Goal: Transaction & Acquisition: Purchase product/service

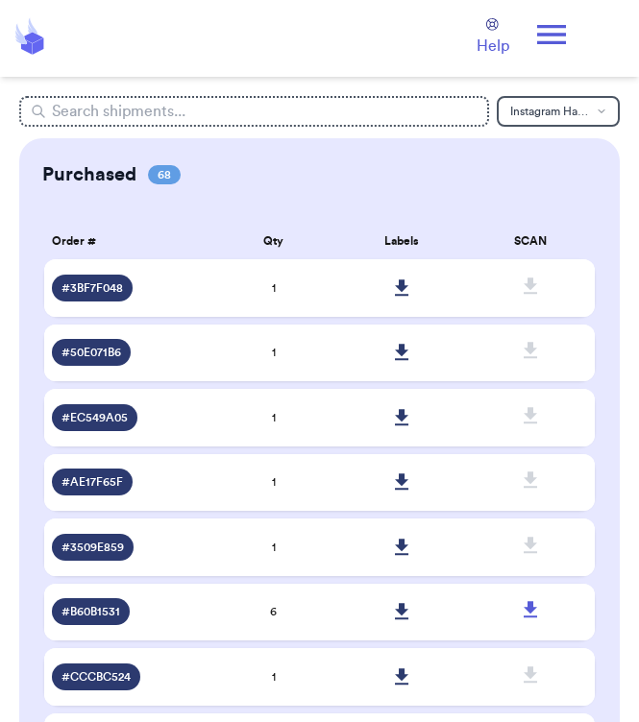
click at [538, 44] on icon at bounding box center [551, 34] width 38 height 38
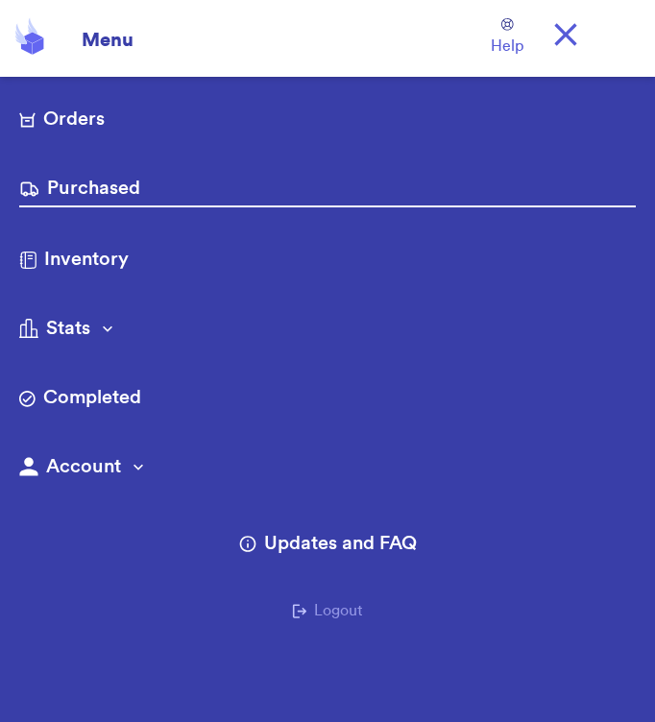
click at [129, 125] on link "Orders" at bounding box center [327, 121] width 616 height 31
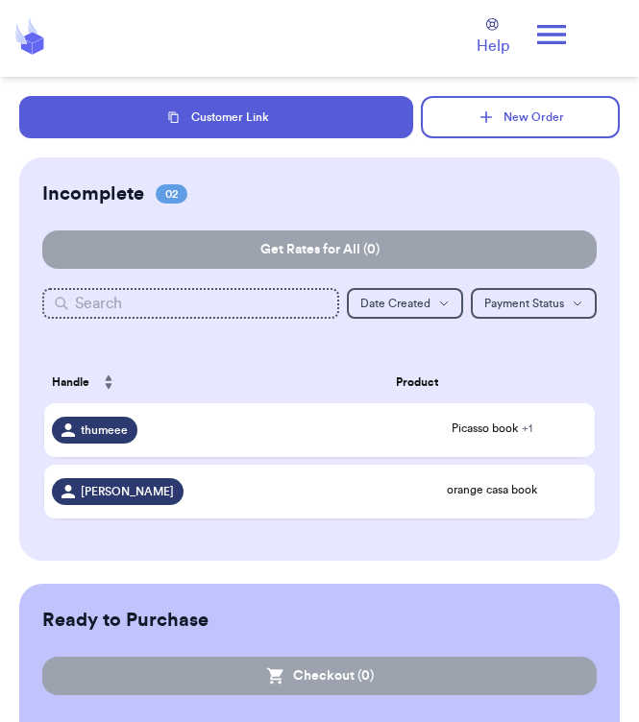
click at [119, 431] on span "thumeee" at bounding box center [104, 430] width 47 height 15
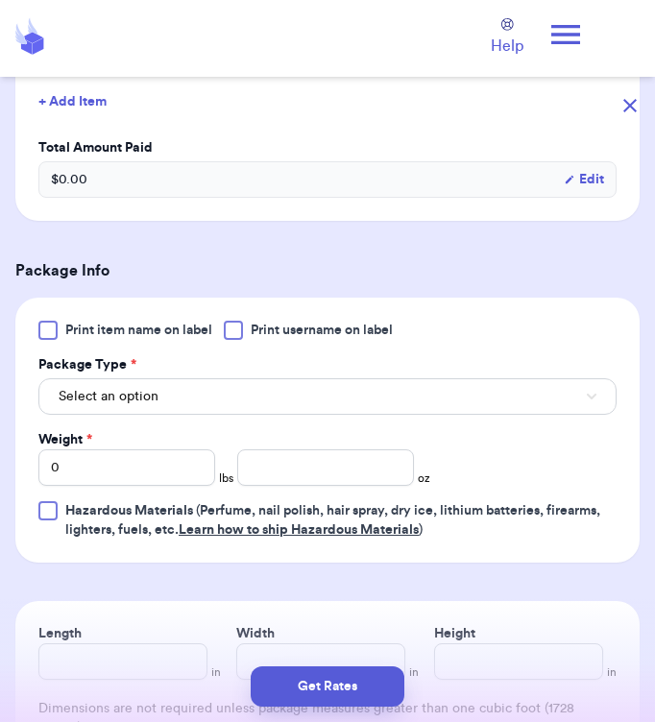
scroll to position [583, 0]
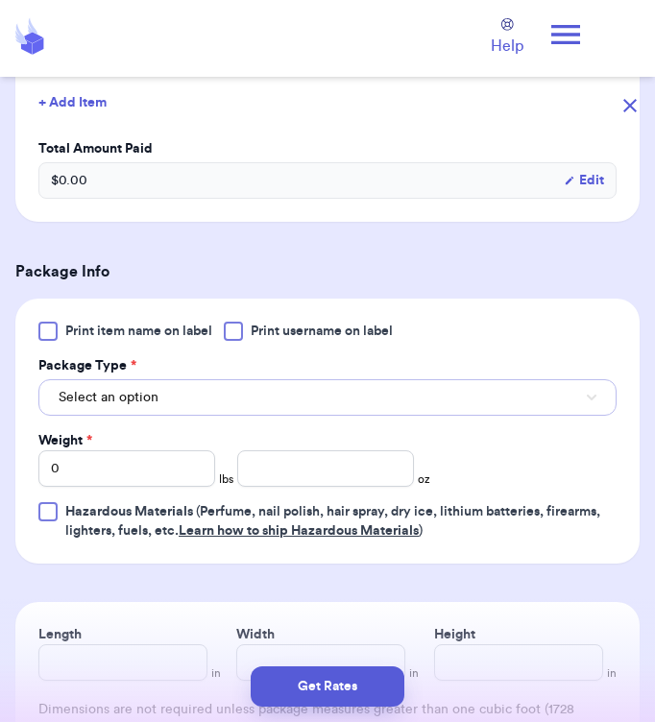
click at [445, 398] on button "Select an option" at bounding box center [327, 397] width 578 height 36
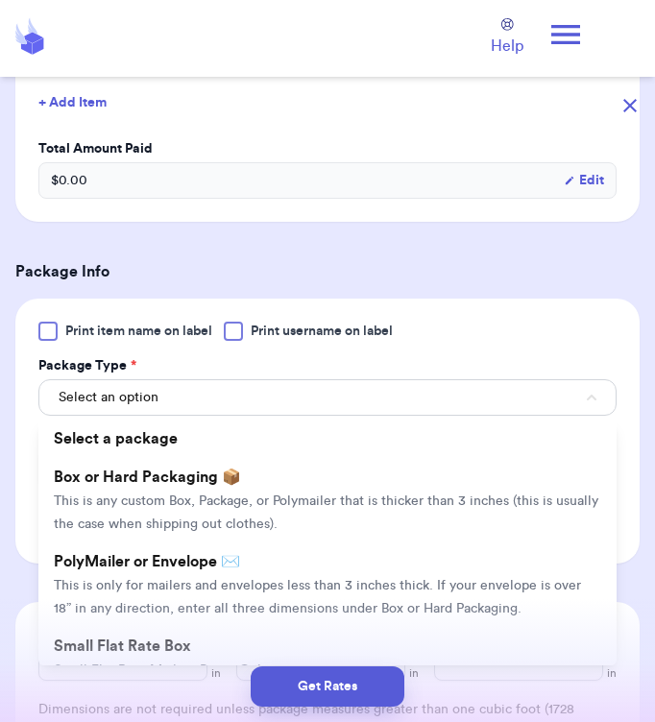
click at [345, 495] on span "This is any custom Box, Package, or Polymailer that is thicker than 3 inches (t…" at bounding box center [326, 513] width 544 height 36
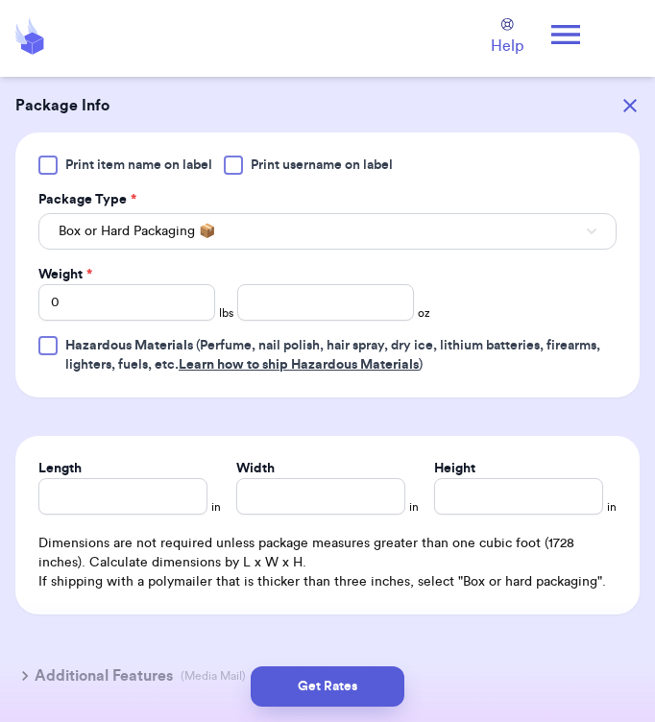
scroll to position [876, 0]
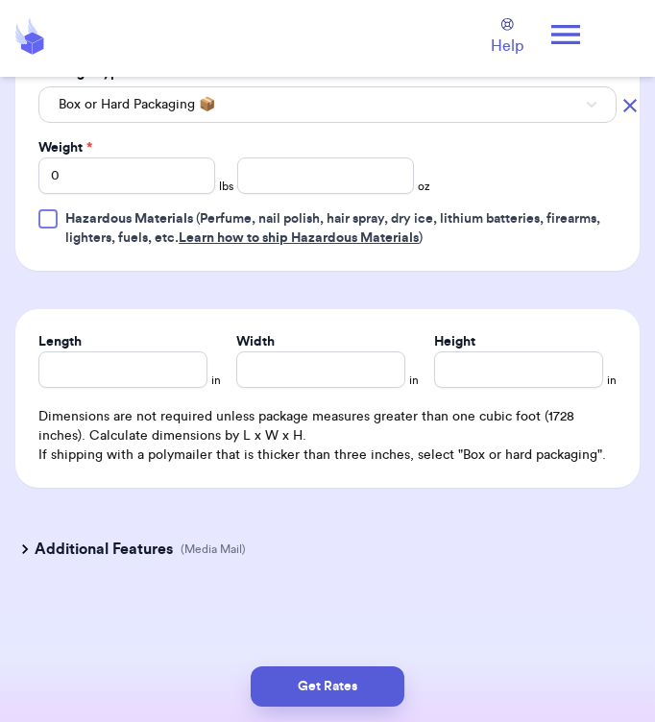
click at [144, 554] on h3 "Additional Features" at bounding box center [104, 549] width 138 height 23
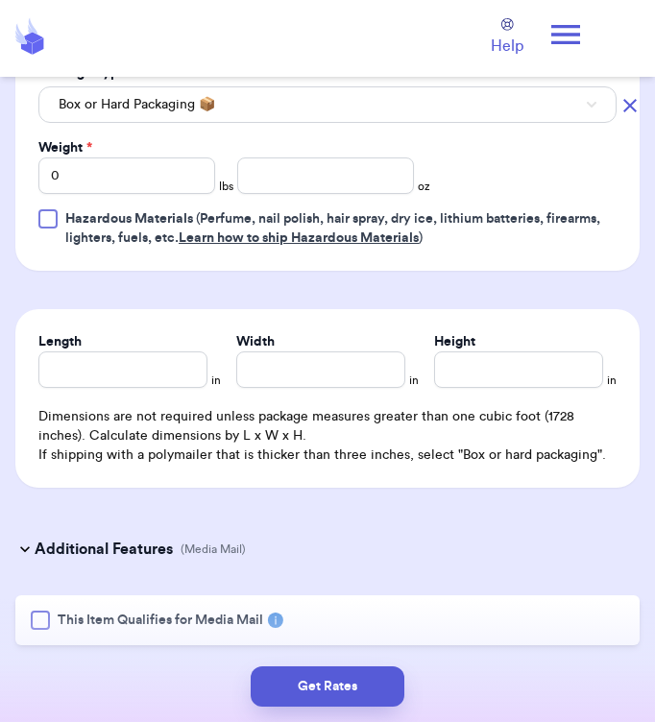
click at [40, 622] on div at bounding box center [40, 620] width 19 height 19
click at [0, 0] on input "This Item Qualifies for Media Mail" at bounding box center [0, 0] width 0 height 0
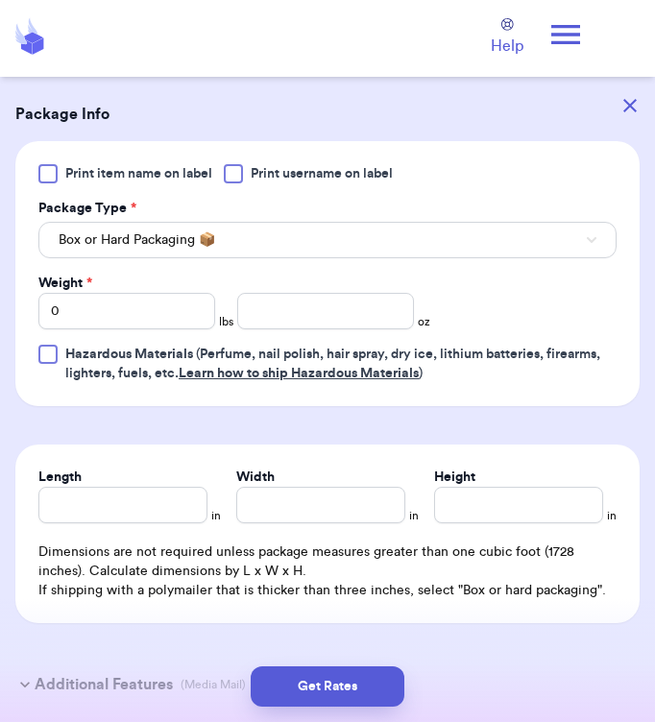
scroll to position [743, 0]
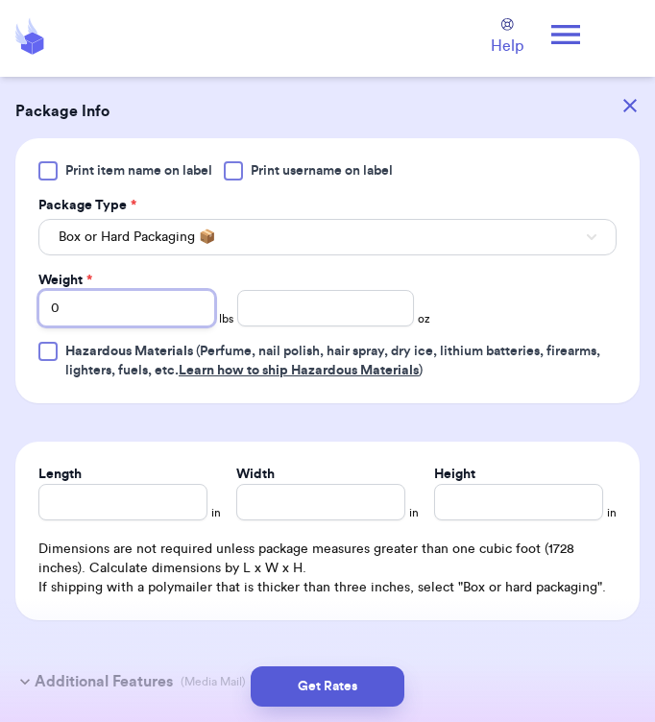
click at [157, 317] on input "0" at bounding box center [126, 308] width 177 height 36
type input "08"
click at [329, 302] on input "number" at bounding box center [325, 308] width 177 height 36
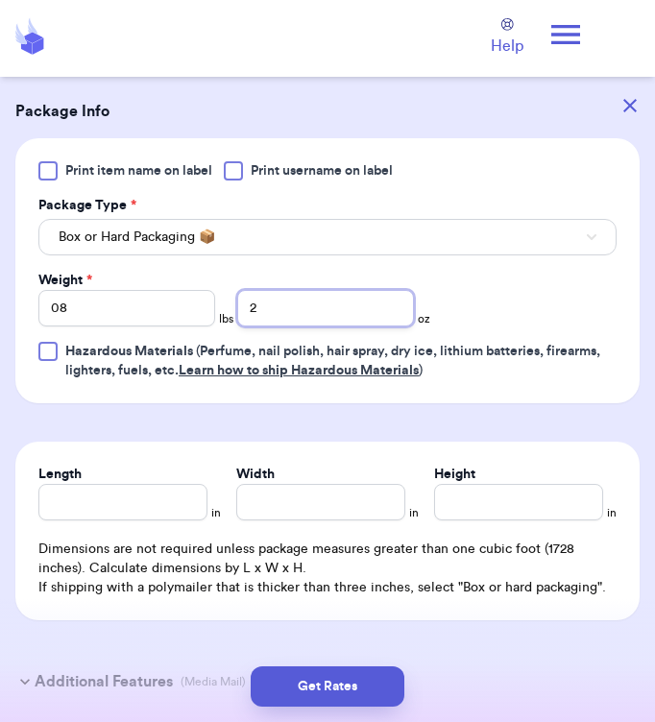
type input "2"
click at [127, 507] on input "Length" at bounding box center [122, 502] width 169 height 36
click at [155, 494] on input "Length" at bounding box center [122, 502] width 169 height 36
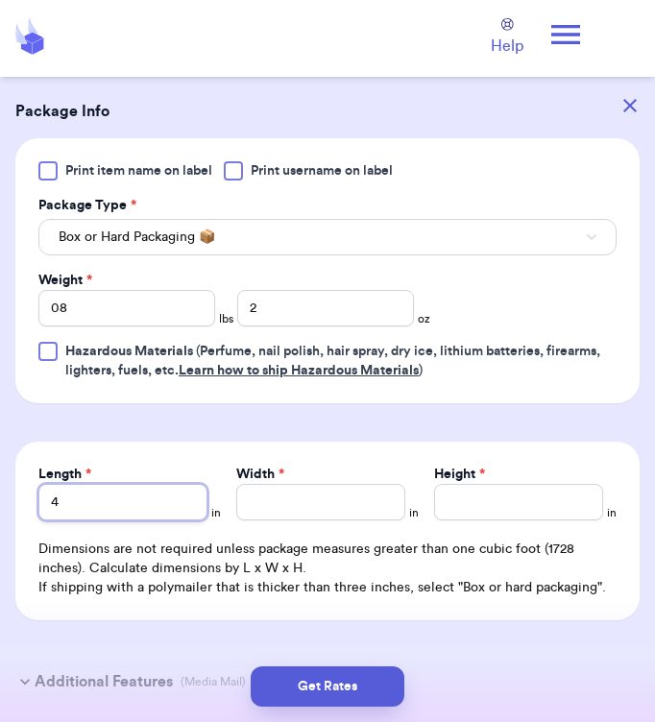
type input "4"
click at [345, 506] on input "Width *" at bounding box center [320, 502] width 169 height 36
type input "9"
click at [446, 500] on input "Height *" at bounding box center [518, 502] width 169 height 36
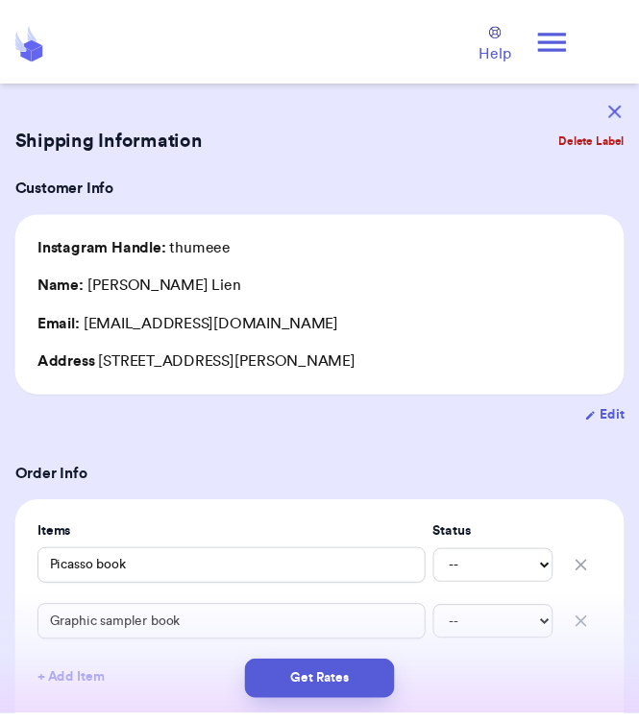
scroll to position [0, 0]
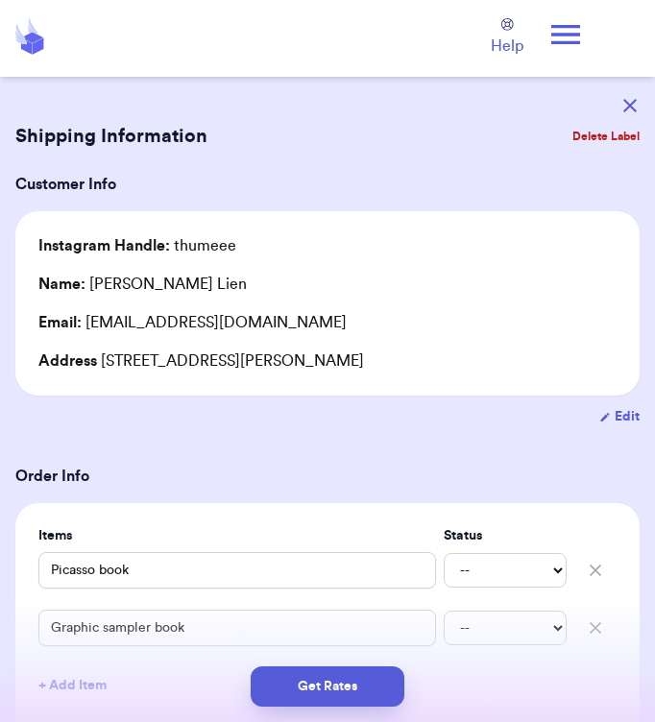
type input "12"
click at [327, 689] on button "Get Rates" at bounding box center [328, 686] width 154 height 40
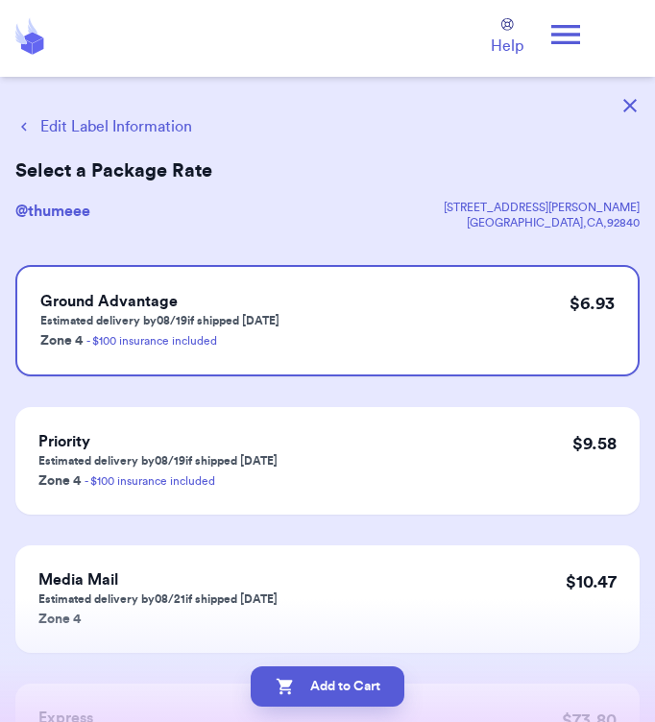
click at [320, 687] on button "Add to Cart" at bounding box center [328, 686] width 154 height 40
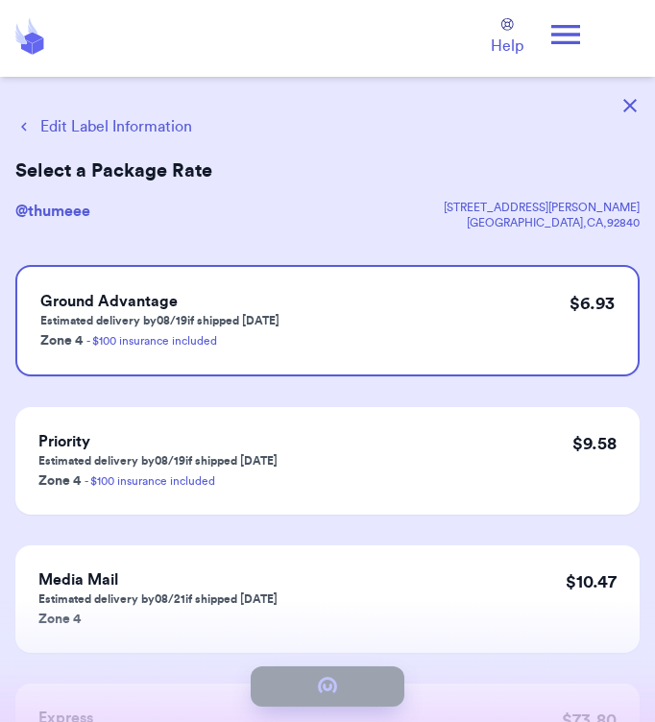
checkbox input "true"
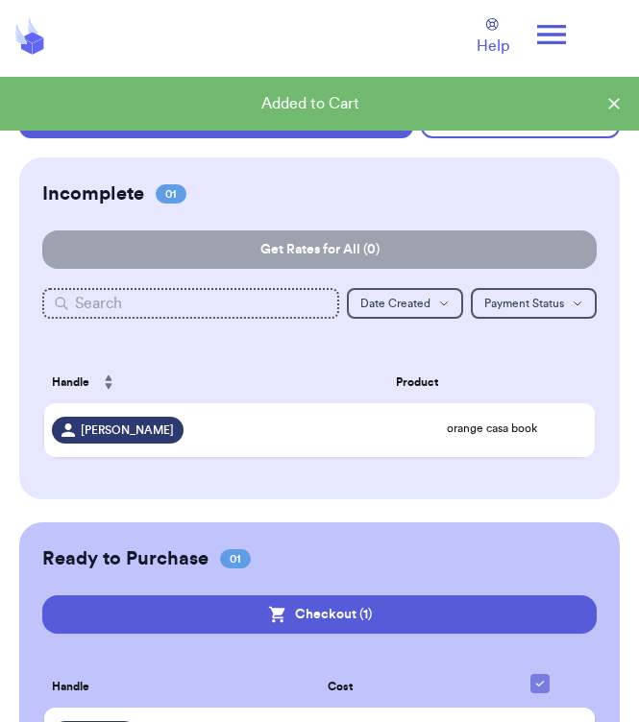
scroll to position [105, 0]
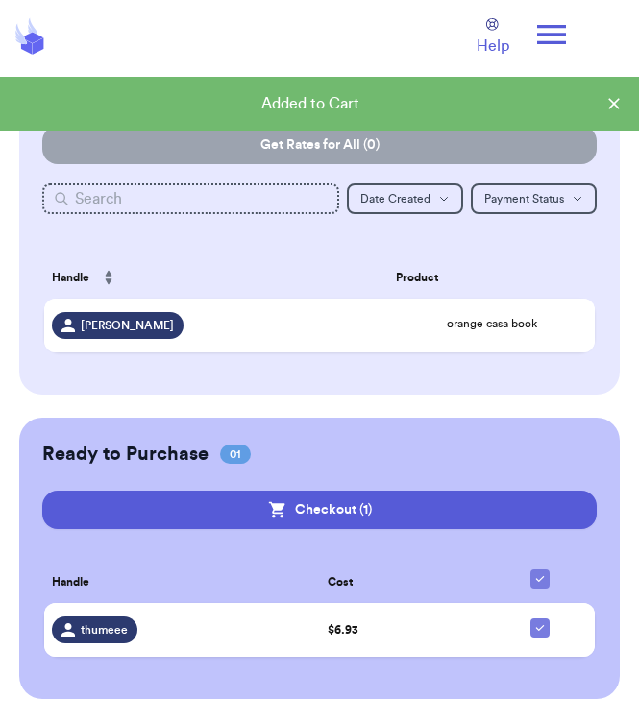
click at [462, 632] on td "$ 6.93" at bounding box center [402, 630] width 165 height 54
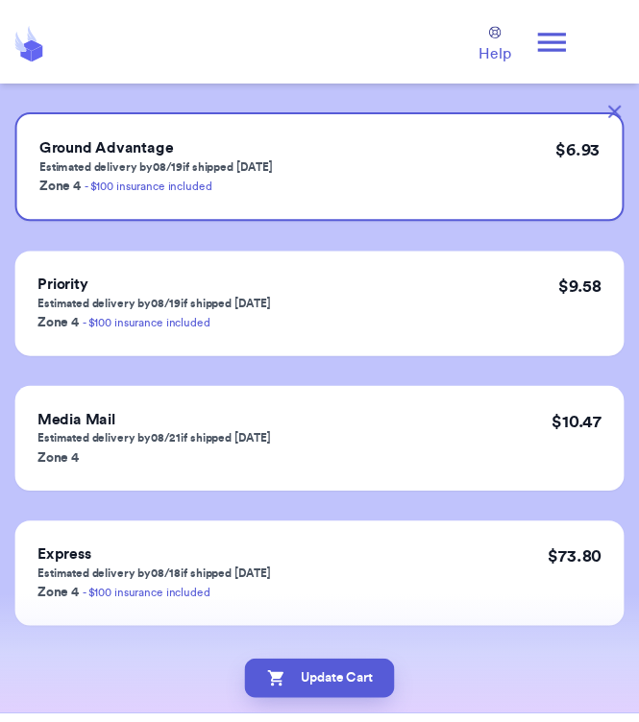
scroll to position [168, 0]
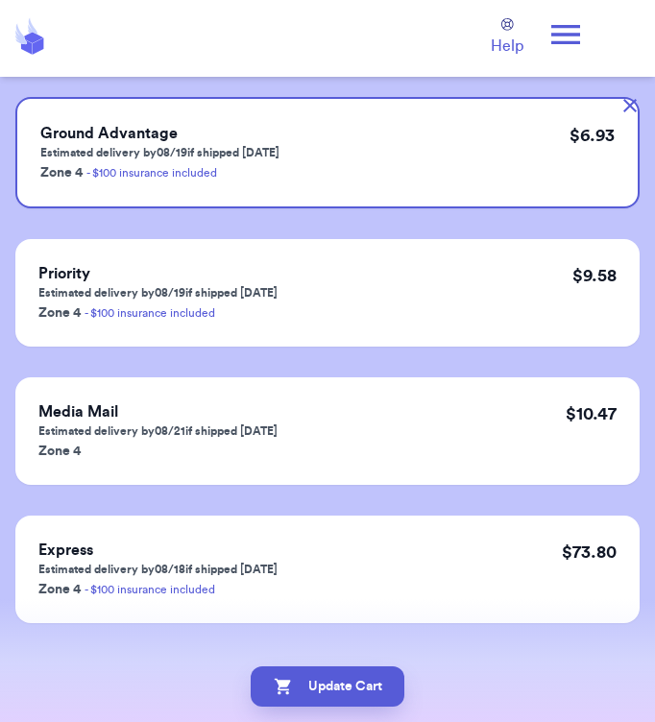
click at [343, 689] on button "Update Cart" at bounding box center [328, 686] width 154 height 40
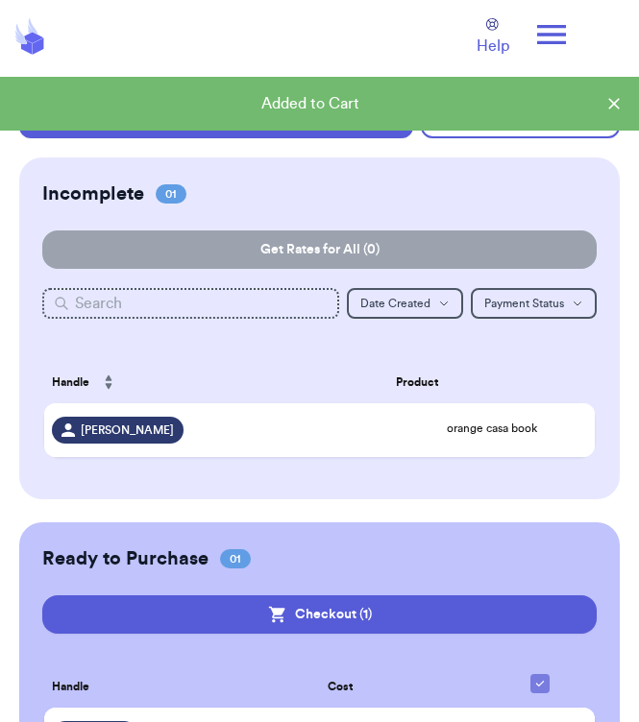
click at [565, 41] on icon at bounding box center [551, 34] width 29 height 19
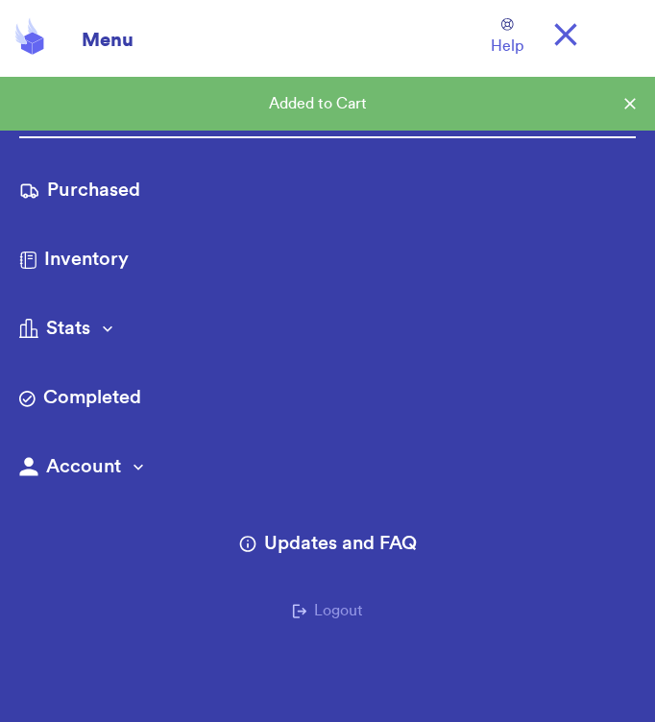
click at [558, 34] on icon at bounding box center [565, 34] width 38 height 38
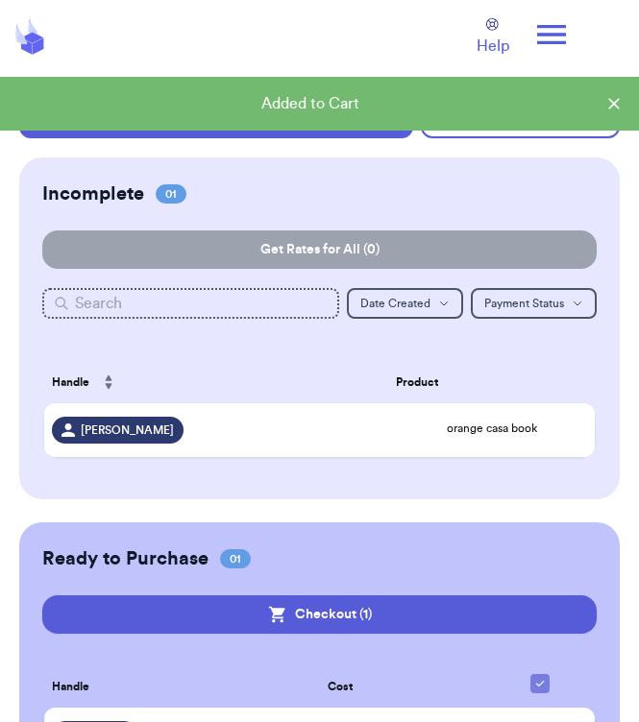
scroll to position [105, 0]
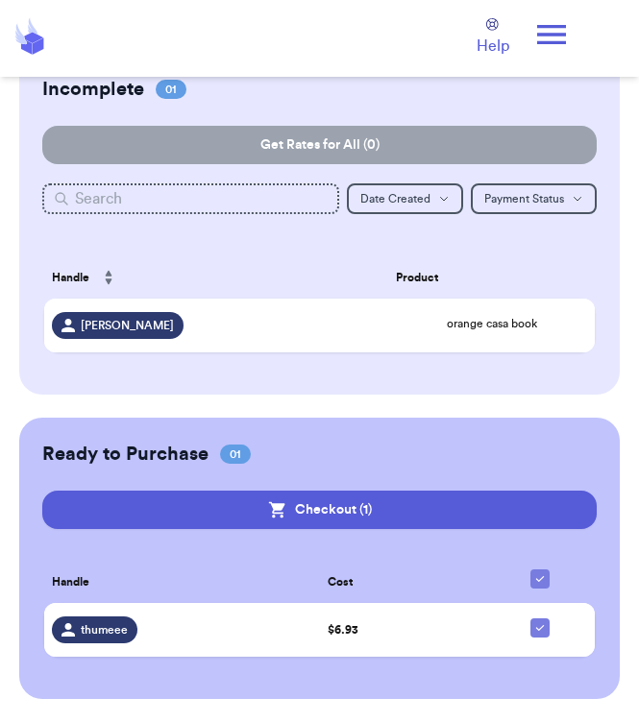
click at [531, 496] on button "Checkout ( 1 )" at bounding box center [319, 510] width 554 height 38
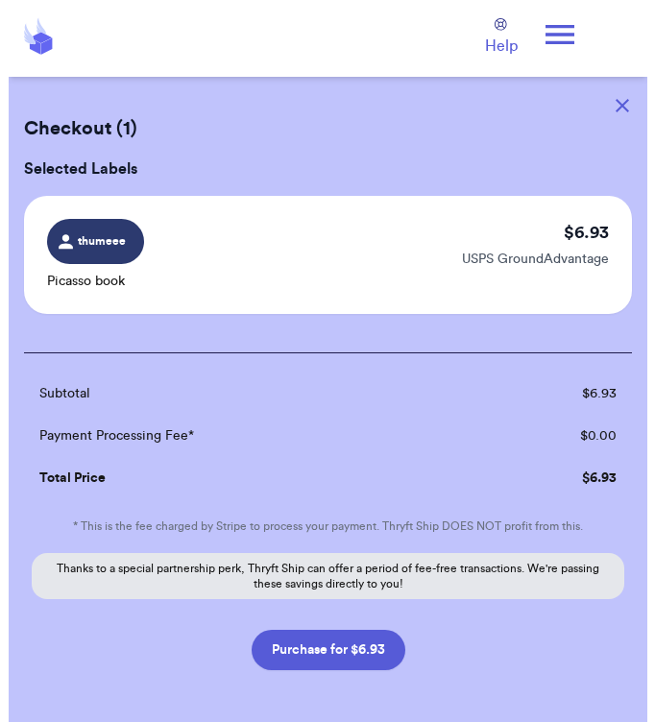
scroll to position [0, 0]
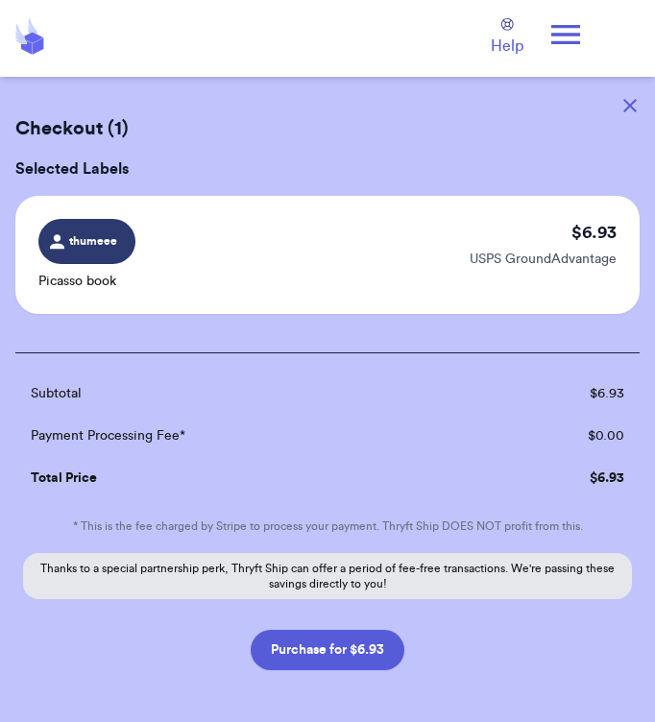
click at [343, 664] on button "Purchase for $6.93" at bounding box center [328, 650] width 154 height 40
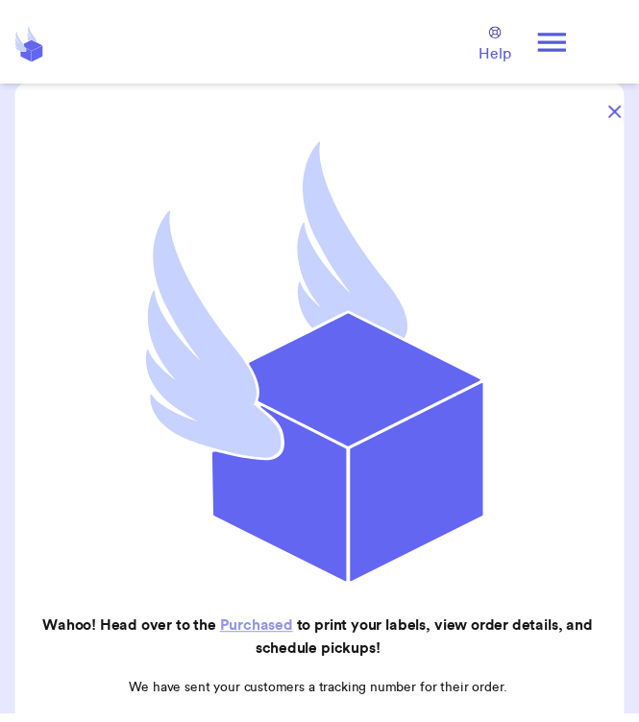
scroll to position [281, 0]
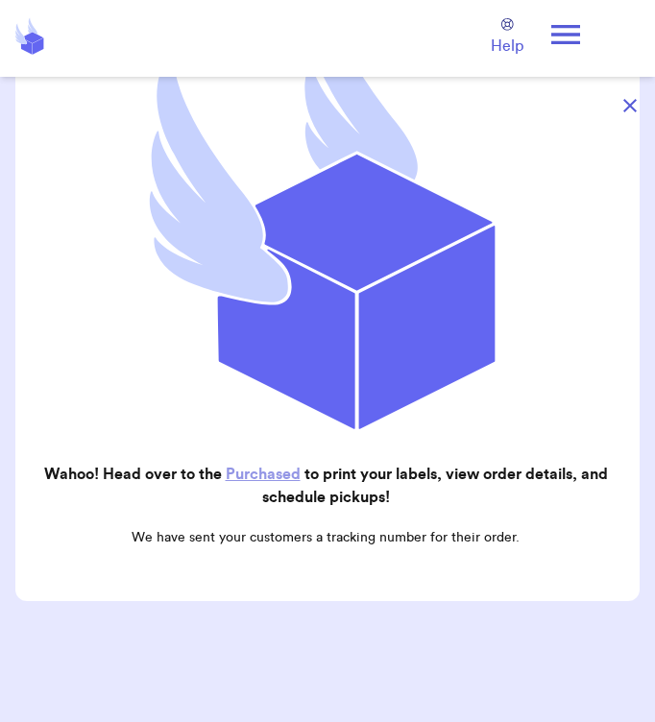
click at [259, 467] on link "Purchased" at bounding box center [263, 474] width 75 height 15
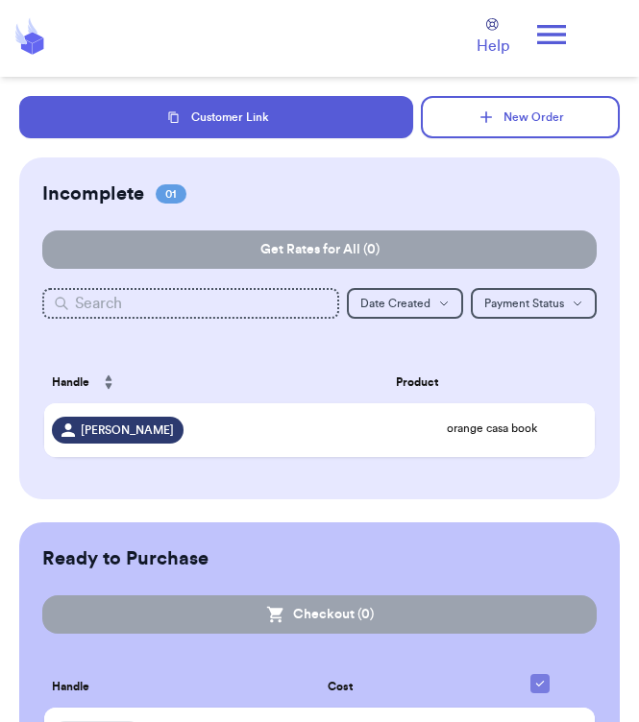
click at [556, 47] on icon at bounding box center [551, 34] width 38 height 38
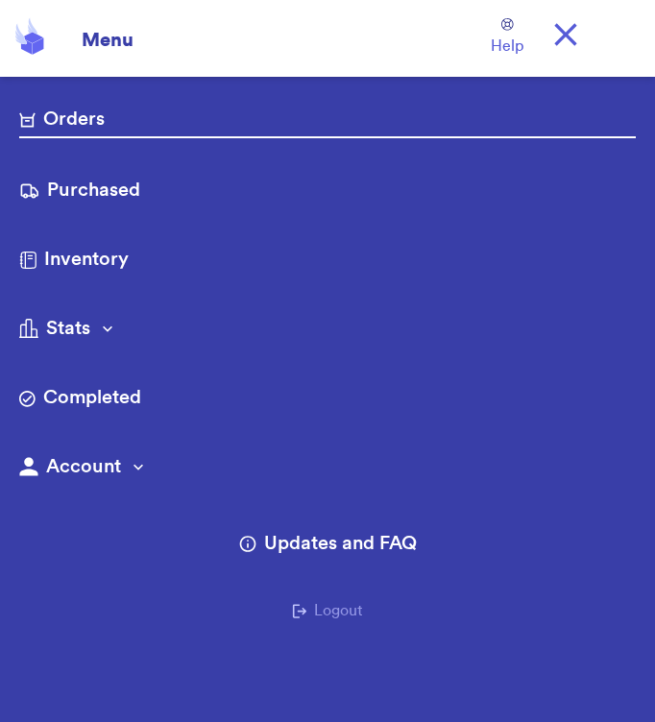
click at [130, 193] on link "Purchased" at bounding box center [327, 192] width 616 height 31
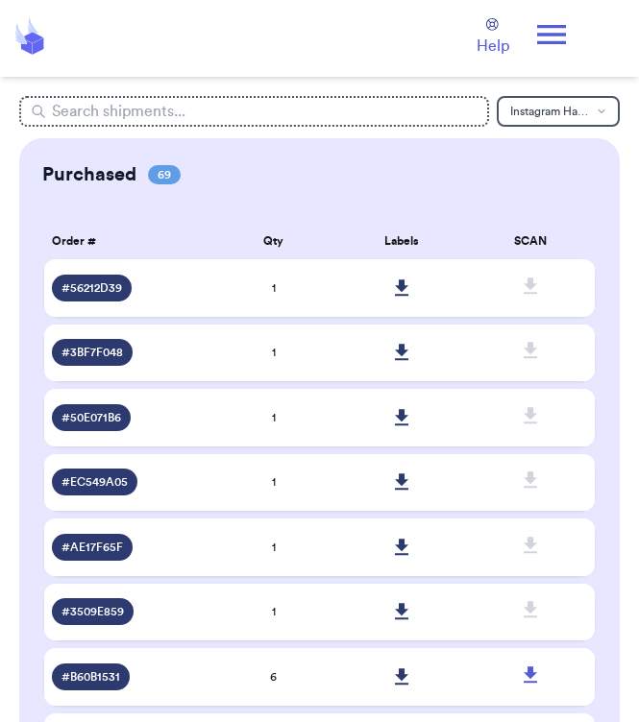
click at [399, 287] on icon at bounding box center [401, 287] width 13 height 16
